Goal: Information Seeking & Learning: Understand process/instructions

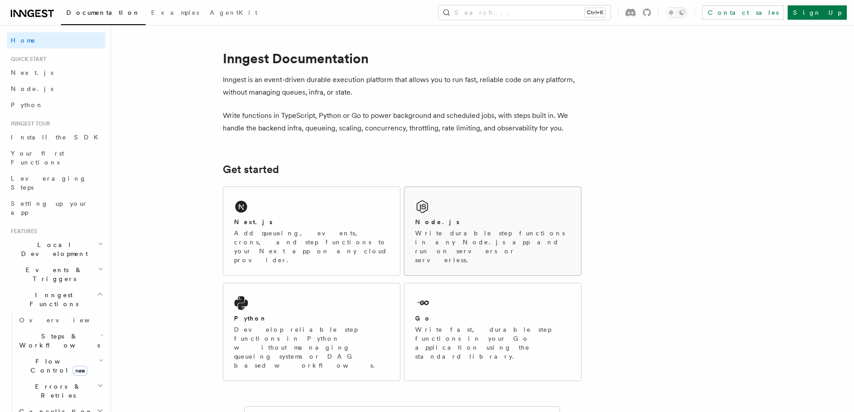
click at [431, 228] on div "Node.js Write durable step functions in any Node.js app and run on servers or s…" at bounding box center [492, 240] width 155 height 47
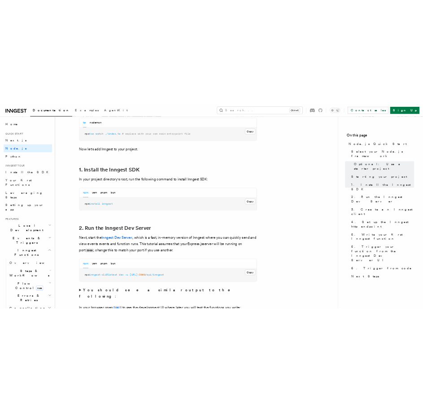
scroll to position [493, 0]
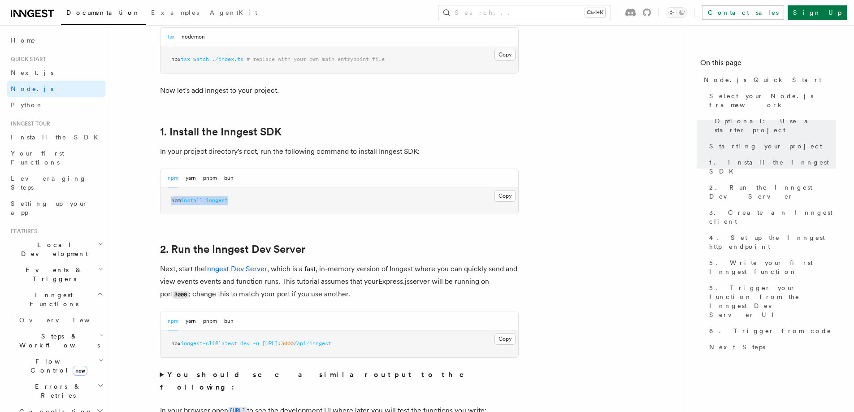
drag, startPoint x: 171, startPoint y: 203, endPoint x: 234, endPoint y: 203, distance: 63.2
click at [234, 203] on pre "npm install inngest" at bounding box center [340, 200] width 358 height 27
copy span "npm install inngest"
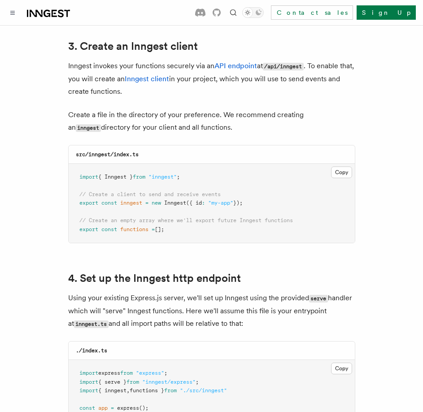
scroll to position [1076, 0]
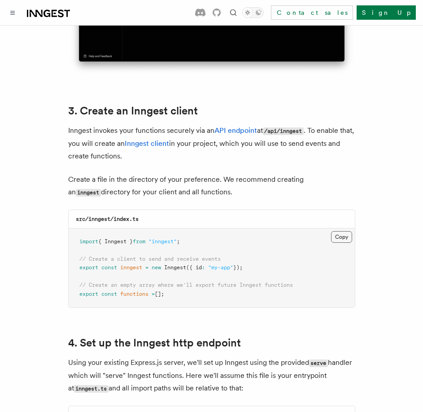
click at [347, 231] on button "Copy Copied" at bounding box center [341, 237] width 21 height 12
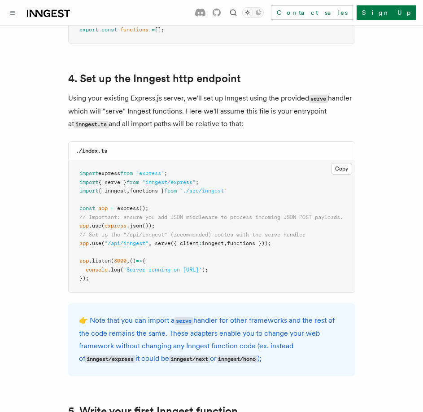
scroll to position [1345, 0]
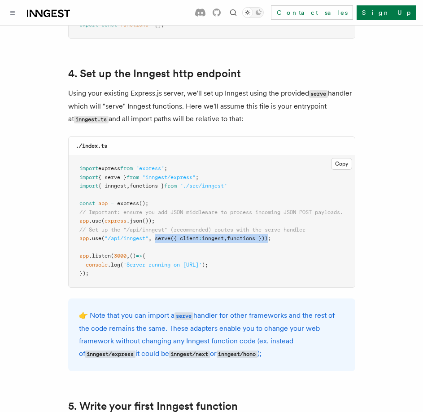
drag, startPoint x: 157, startPoint y: 226, endPoint x: 275, endPoint y: 229, distance: 117.5
click at [271, 235] on span "app .use ( "/api/inngest" , serve ({ client : inngest , functions }));" at bounding box center [174, 238] width 191 height 6
copy span "serve ({ client : inngest , functions })"
